Goal: Information Seeking & Learning: Learn about a topic

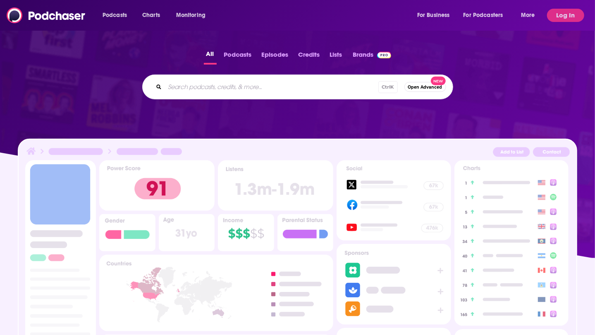
click at [245, 92] on input "Search podcasts, credits, & more..." at bounding box center [271, 86] width 213 height 13
type input "waste world"
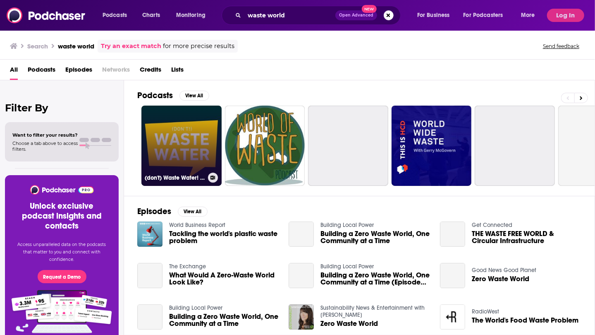
click at [180, 126] on link "(don't) Waste Water! | Water Tech to Solve the World" at bounding box center [181, 145] width 80 height 80
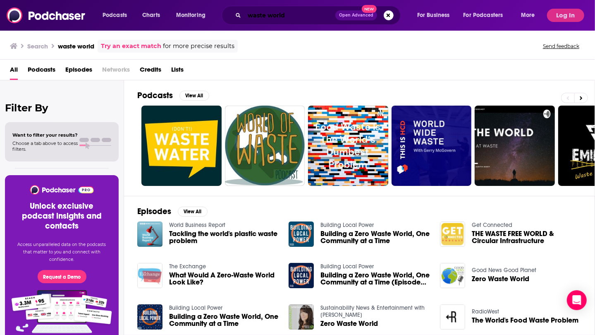
click at [285, 15] on input "waste world" at bounding box center [289, 15] width 91 height 13
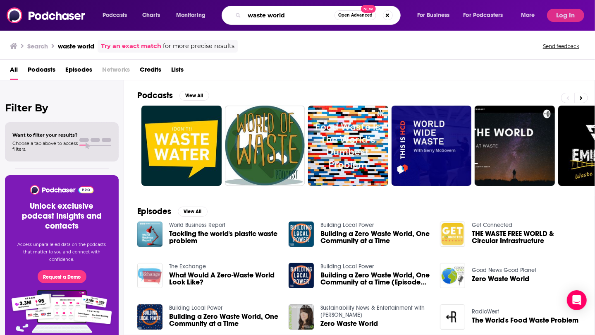
drag, startPoint x: 296, startPoint y: 15, endPoint x: 265, endPoint y: 16, distance: 31.0
click at [265, 16] on input "waste world" at bounding box center [289, 15] width 90 height 13
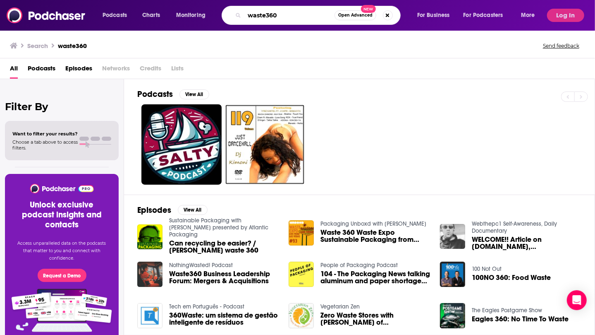
drag, startPoint x: 270, startPoint y: 15, endPoint x: 314, endPoint y: 20, distance: 44.1
click at [309, 19] on input "waste360" at bounding box center [289, 15] width 90 height 13
type input "waste world"
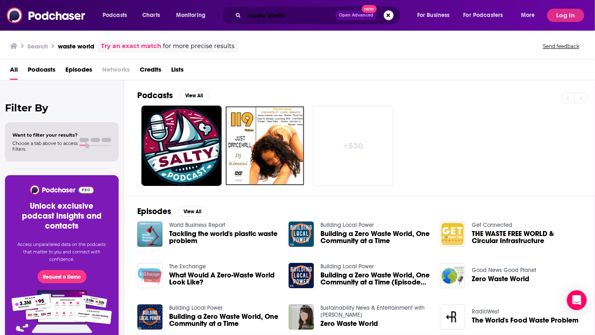
click at [314, 19] on input "waste world" at bounding box center [289, 15] width 91 height 13
click at [289, 15] on input "waste world" at bounding box center [289, 15] width 91 height 13
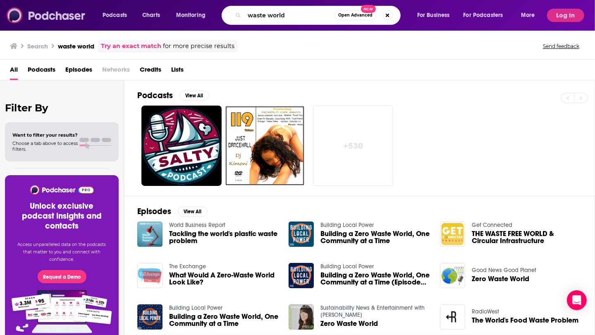
click at [57, 13] on img at bounding box center [46, 15] width 79 height 16
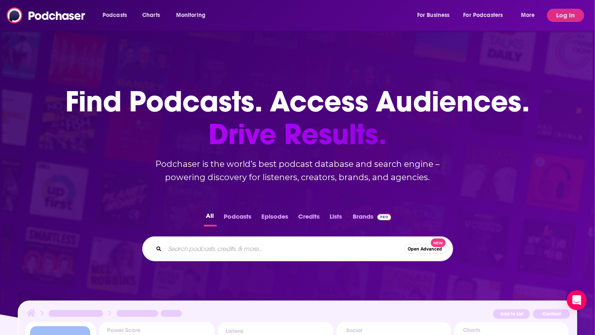
click at [269, 255] on input "Search podcasts, credits, & more..." at bounding box center [285, 248] width 240 height 13
type input "waste world"
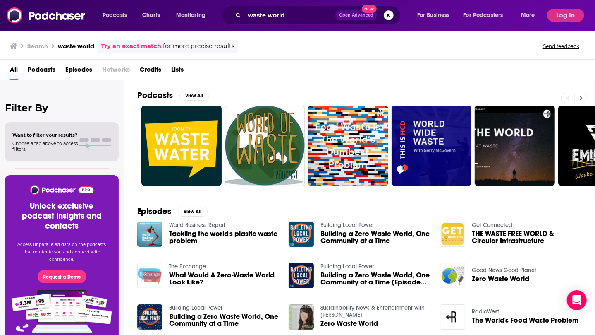
click at [583, 98] on icon at bounding box center [581, 98] width 2 height 4
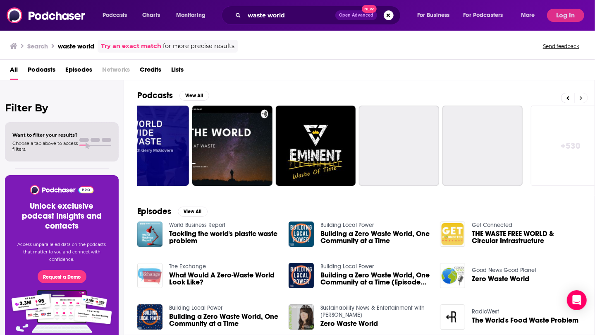
scroll to position [0, 295]
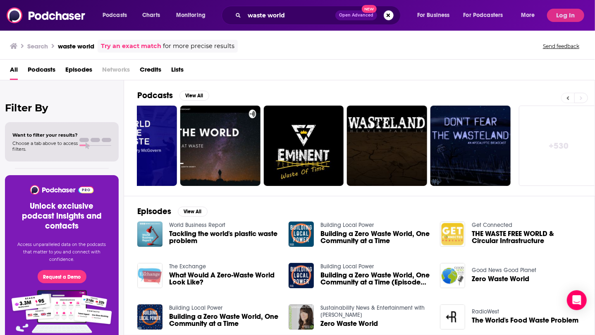
click at [570, 97] on icon at bounding box center [568, 98] width 3 height 6
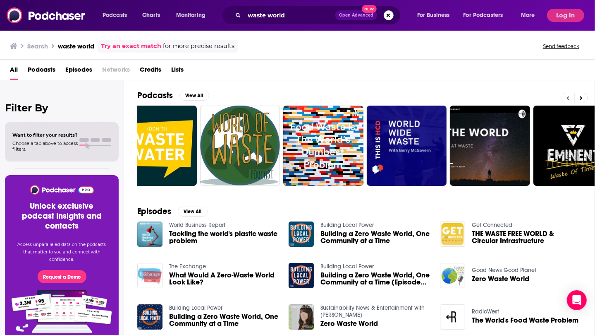
scroll to position [0, 0]
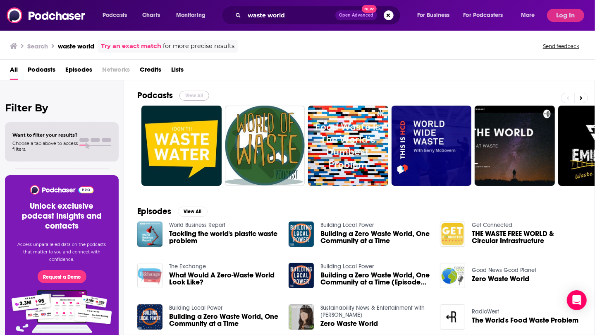
click at [203, 96] on button "View All" at bounding box center [195, 96] width 30 height 10
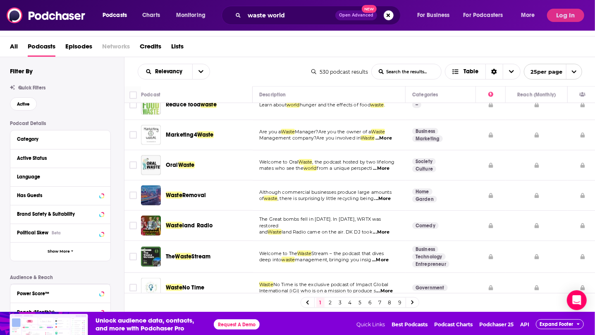
scroll to position [25, 0]
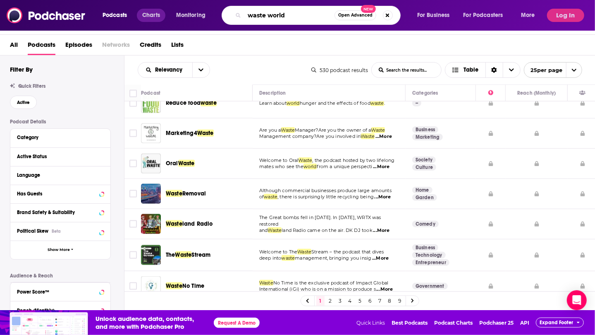
drag, startPoint x: 317, startPoint y: 18, endPoint x: 141, endPoint y: 17, distance: 175.8
click at [141, 17] on div "Podcasts Charts Monitoring waste world Open Advanced New For Business For Podca…" at bounding box center [320, 15] width 446 height 19
type input "wasteworld"
